Goal: Task Accomplishment & Management: Manage account settings

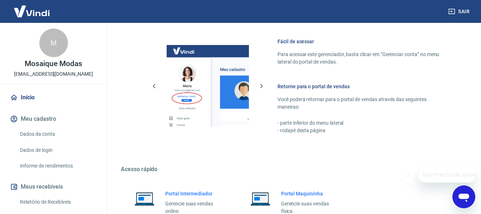
scroll to position [372, 0]
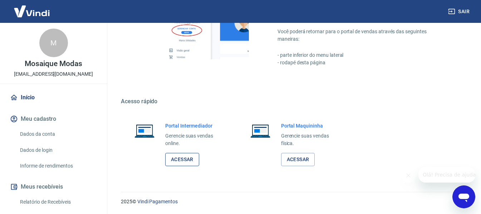
click at [178, 160] on link "Acessar" at bounding box center [182, 159] width 34 height 13
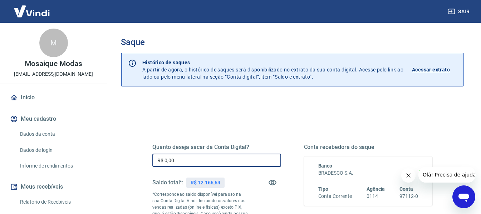
click at [190, 163] on input "R$ 0,00" at bounding box center [216, 160] width 129 height 13
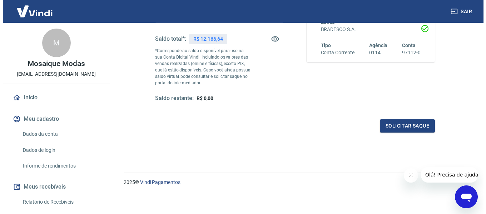
scroll to position [146, 0]
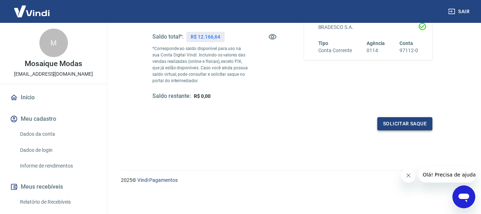
type input "R$ 12.166,64"
click at [416, 126] on button "Solicitar saque" at bounding box center [404, 123] width 55 height 13
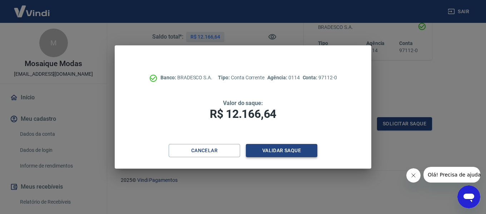
click at [290, 154] on button "Validar saque" at bounding box center [281, 150] width 71 height 13
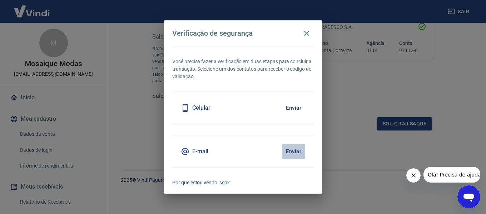
click at [297, 149] on button "Enviar" at bounding box center [293, 151] width 23 height 15
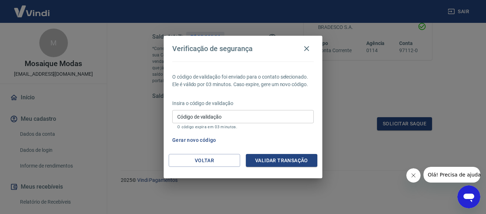
click at [255, 122] on input "Código de validação" at bounding box center [243, 116] width 142 height 13
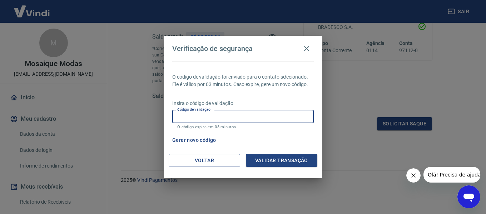
paste input "637953"
type input "637953"
click at [274, 155] on button "Validar transação" at bounding box center [281, 160] width 71 height 13
